Goal: Information Seeking & Learning: Learn about a topic

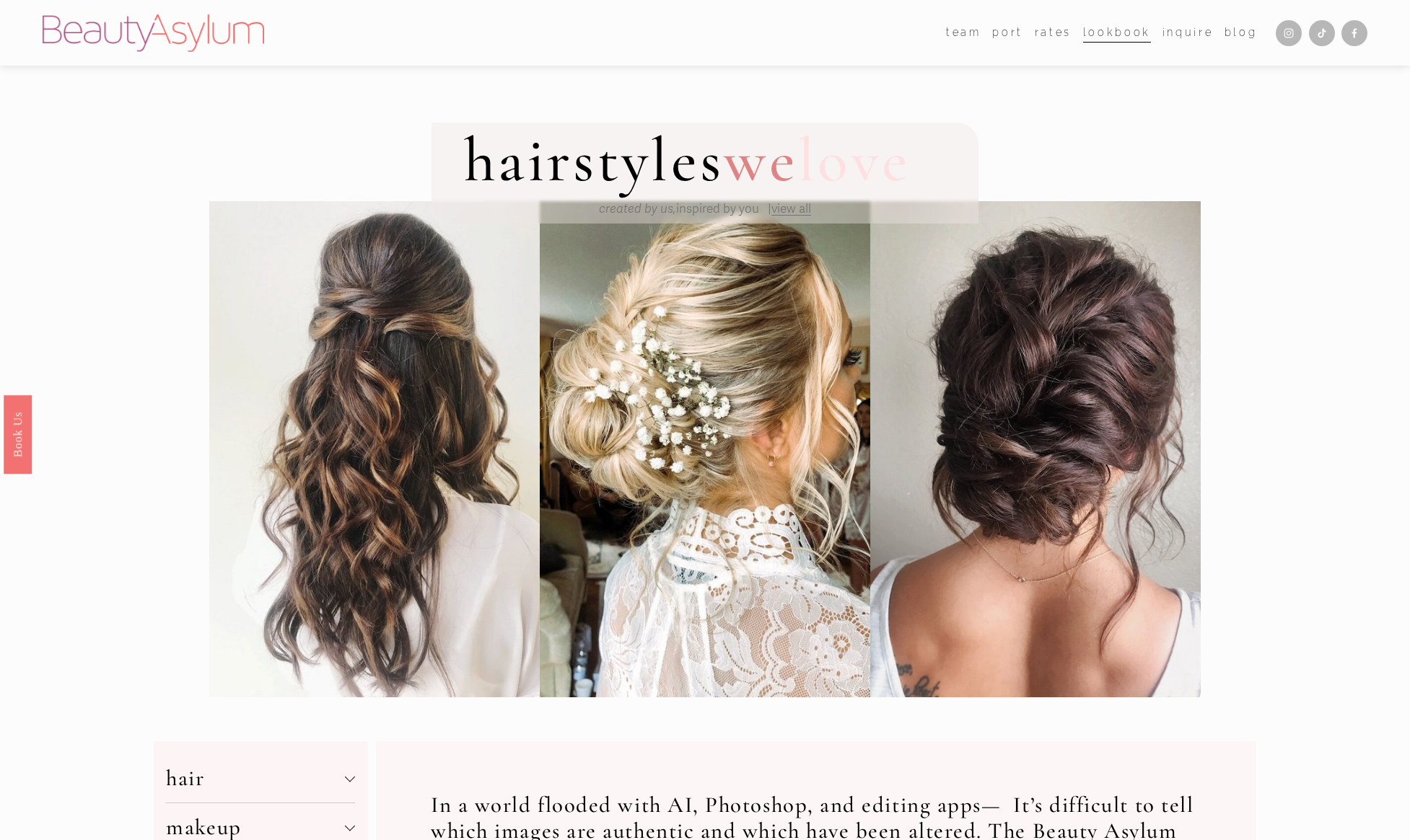
click at [1102, 34] on link "Lookbook" at bounding box center [1117, 33] width 67 height 21
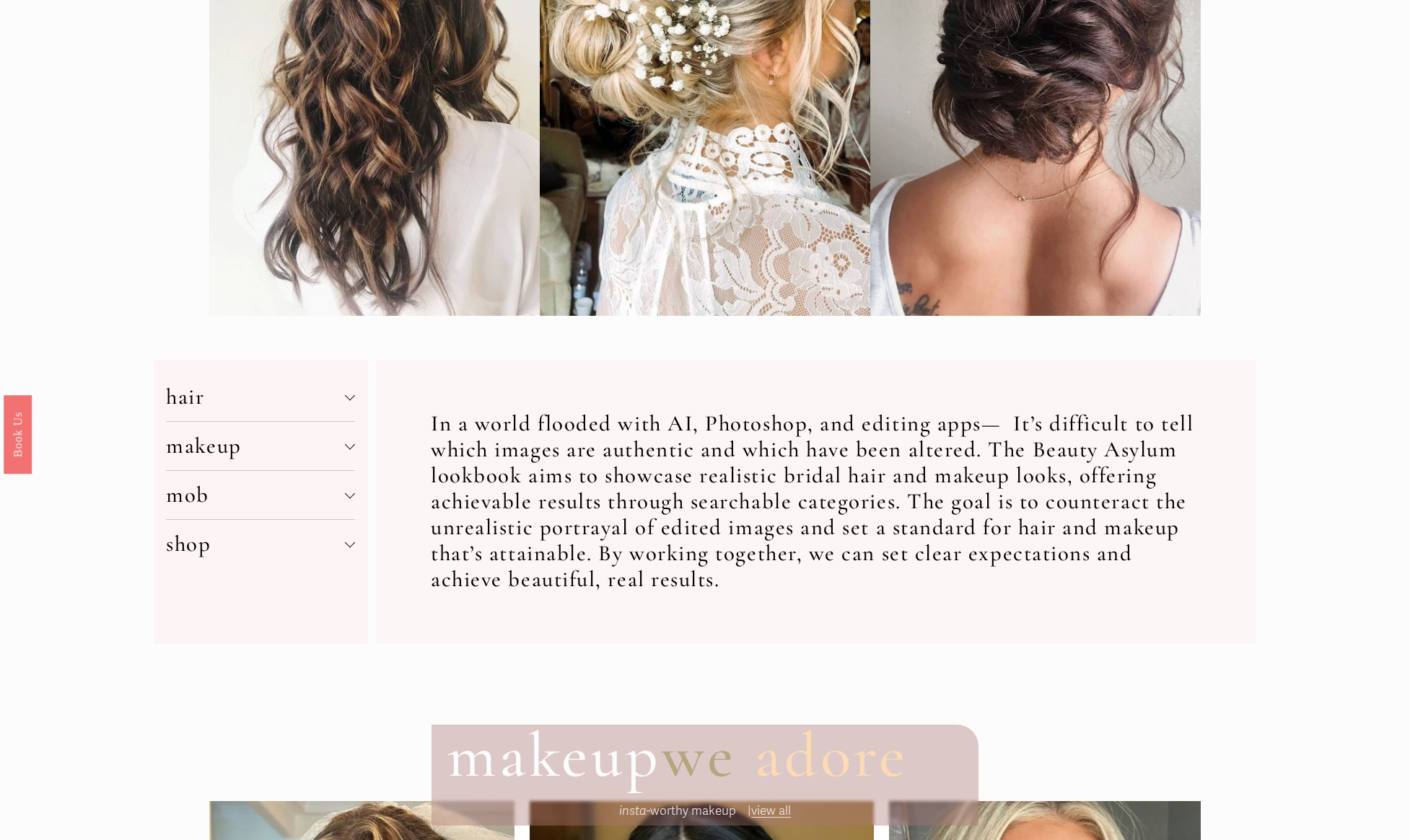
scroll to position [390, 0]
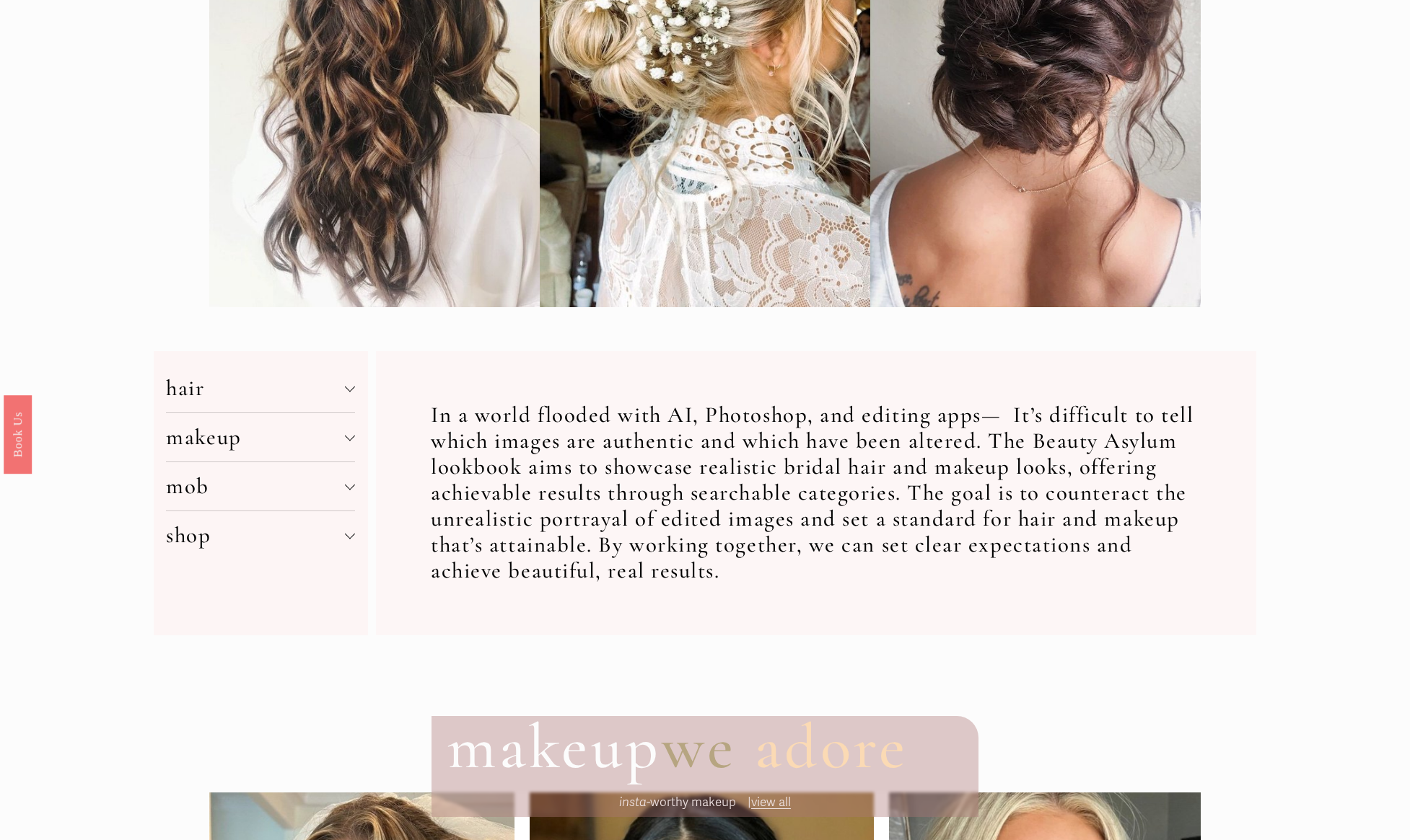
click at [311, 394] on span "hair" at bounding box center [255, 388] width 179 height 27
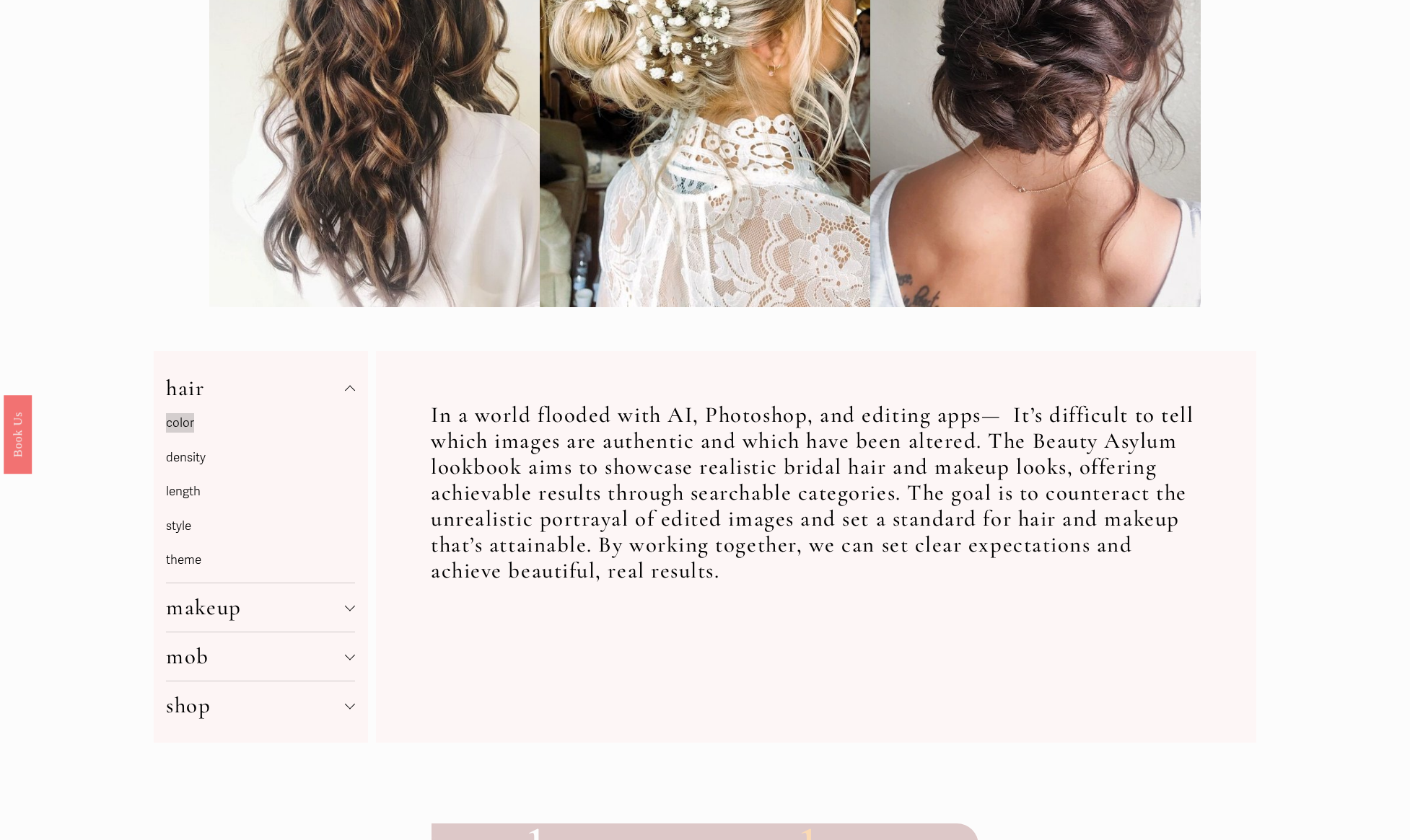
click at [202, 461] on link "density" at bounding box center [186, 457] width 40 height 15
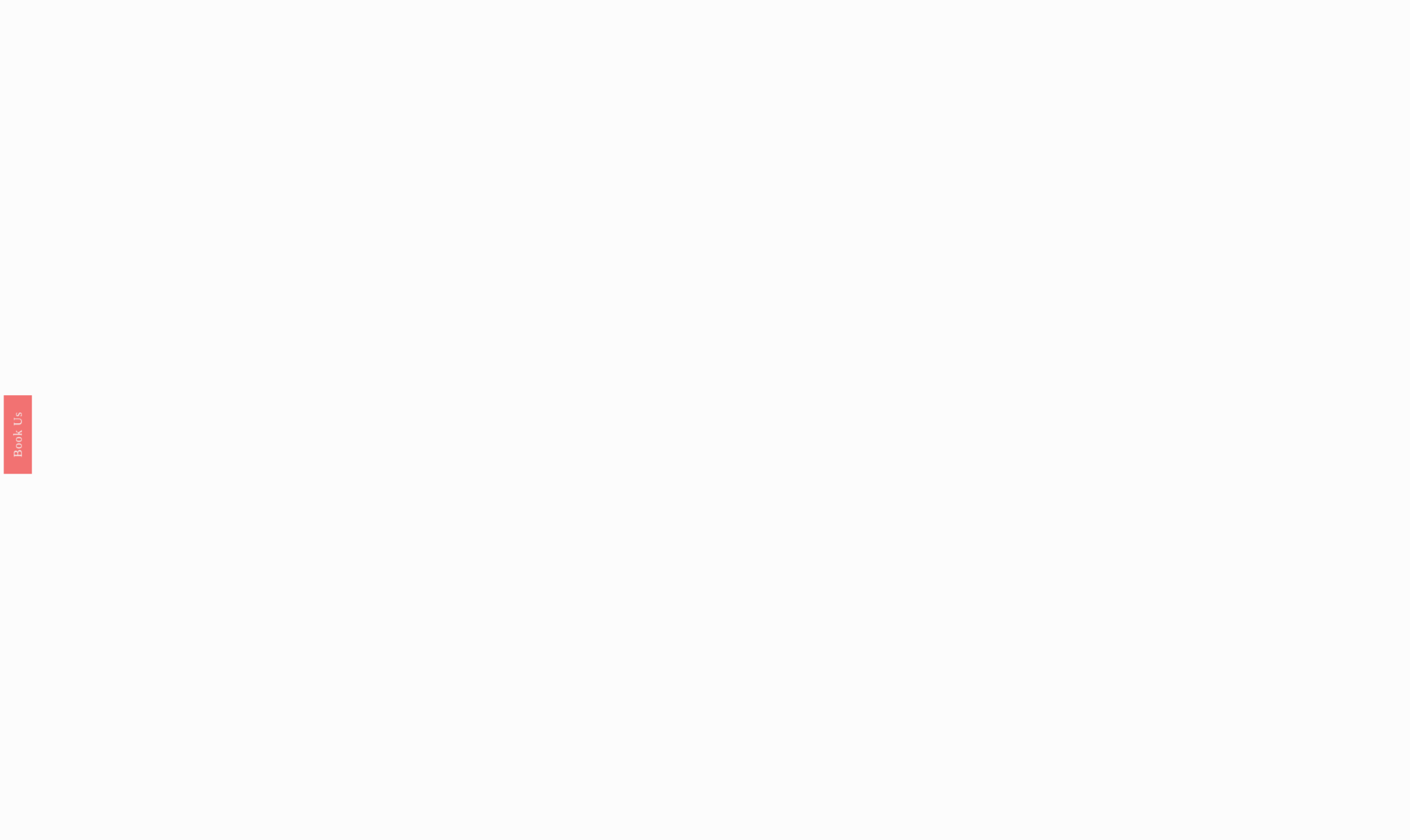
scroll to position [1487, 0]
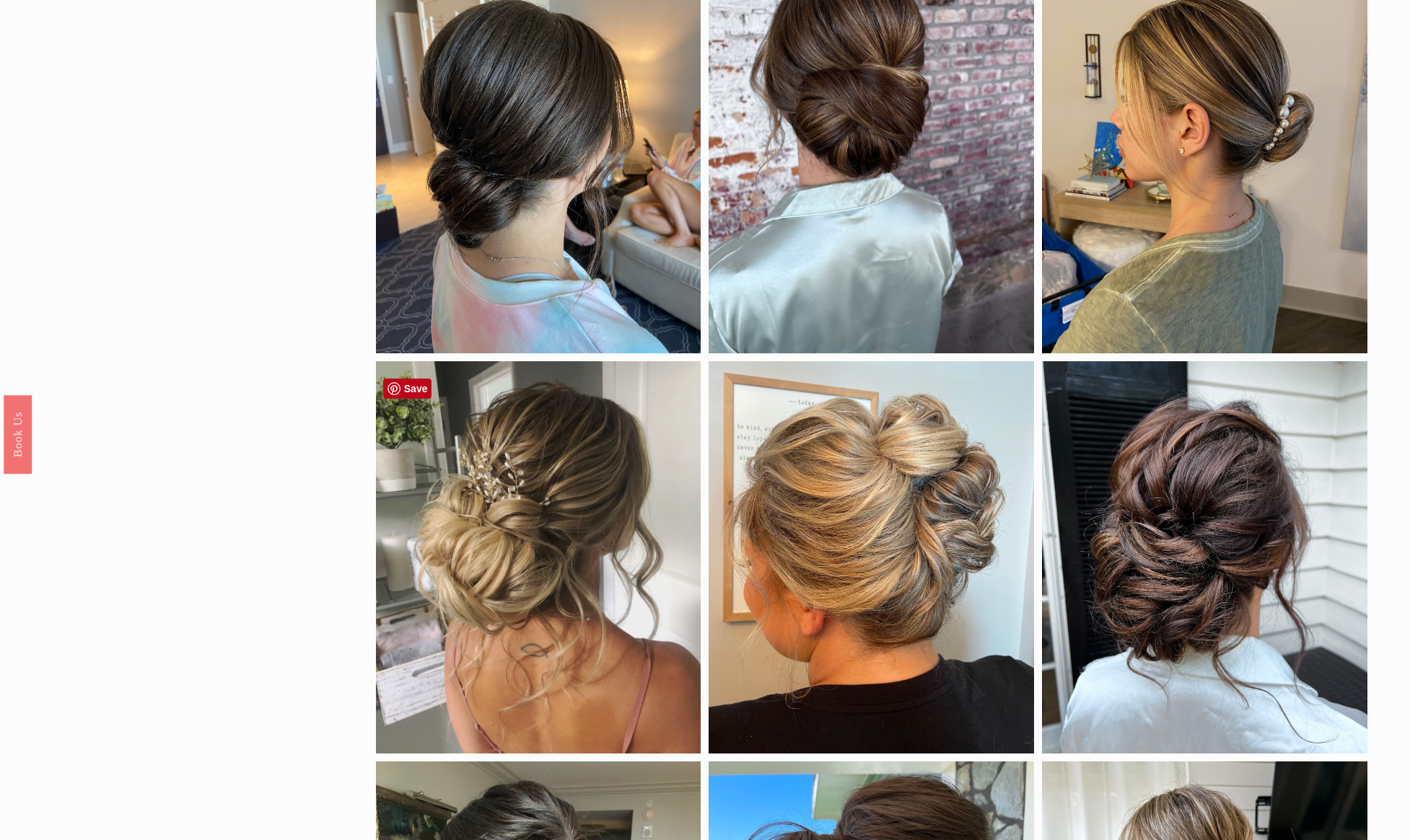
click at [553, 450] on div at bounding box center [538, 557] width 326 height 392
